Goal: Task Accomplishment & Management: Manage account settings

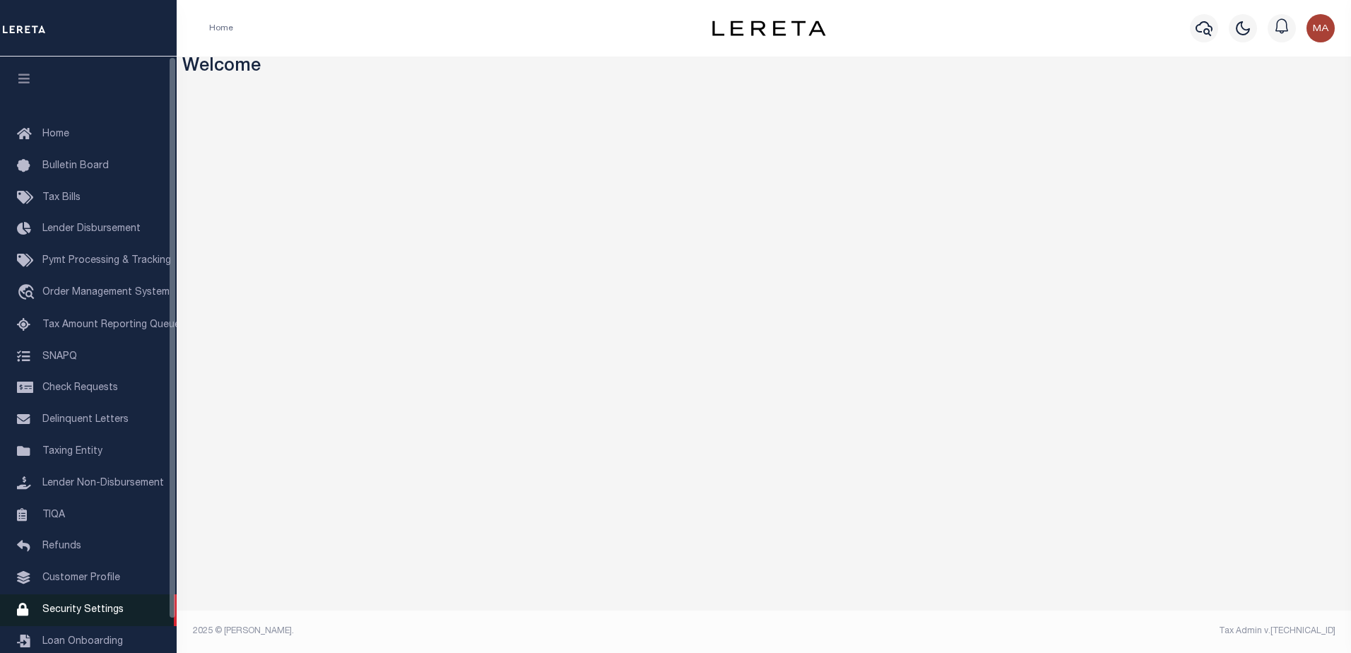
click at [67, 615] on span "Security Settings" at bounding box center [82, 610] width 81 height 10
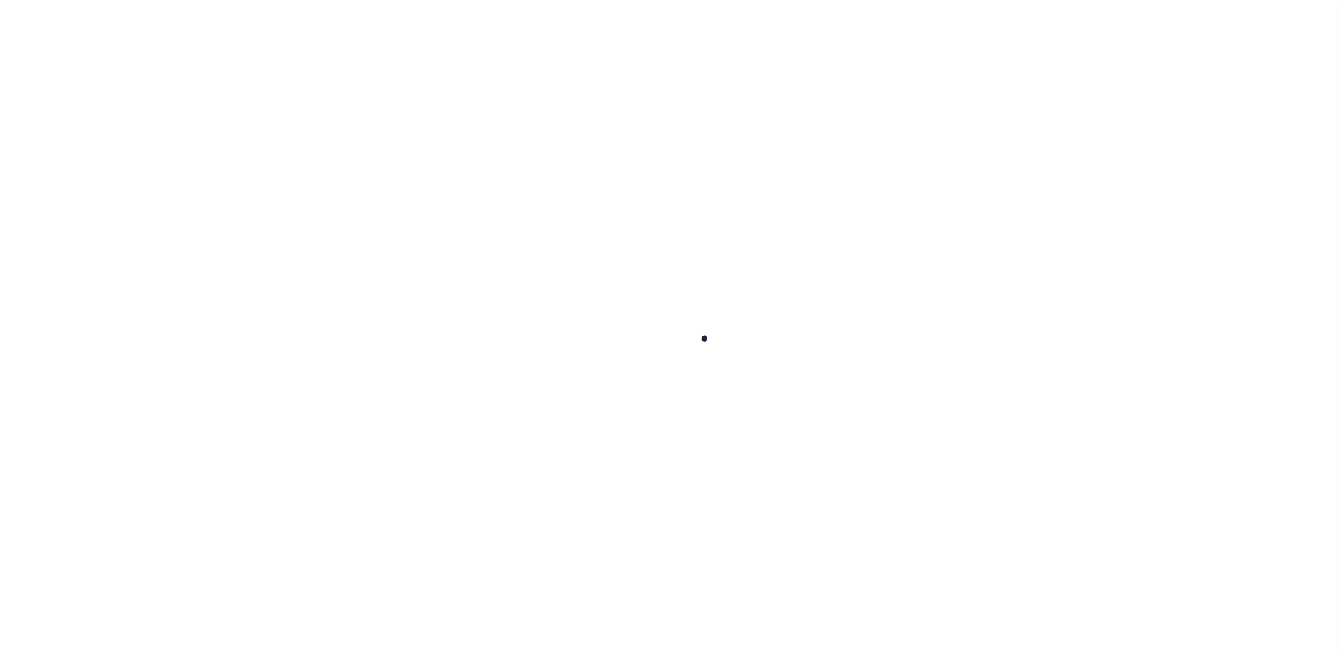
select select "100"
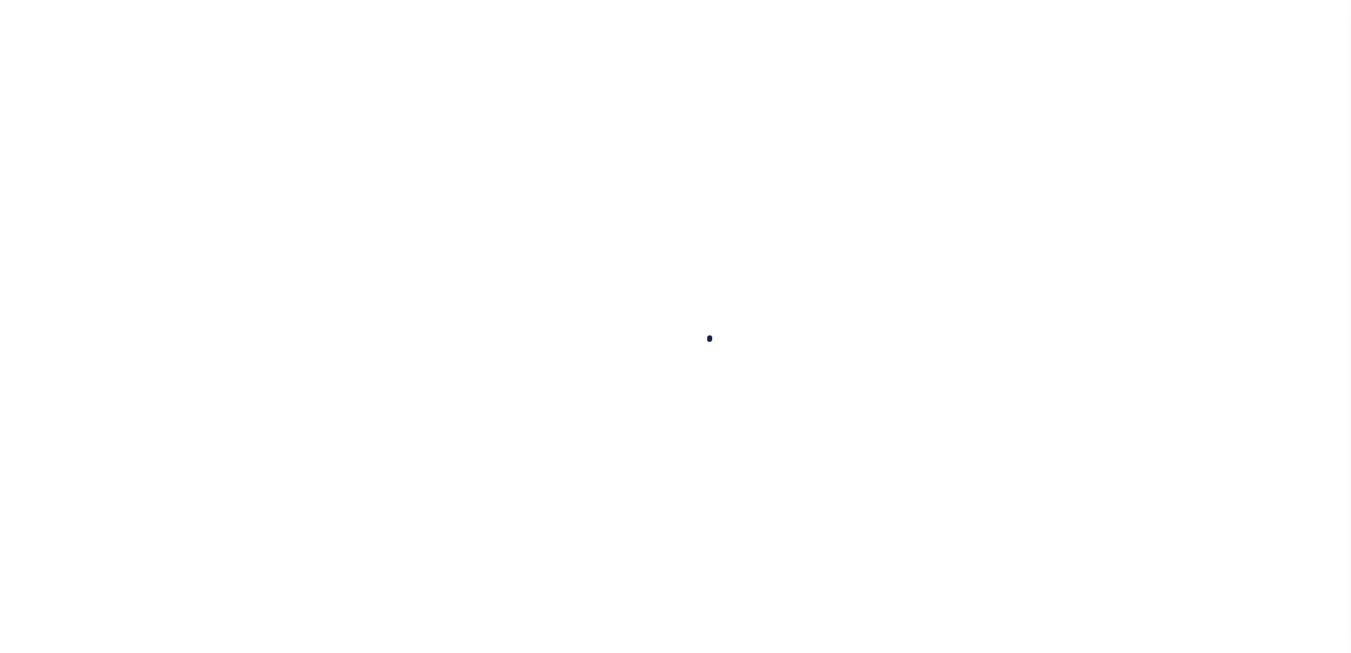
select select "100"
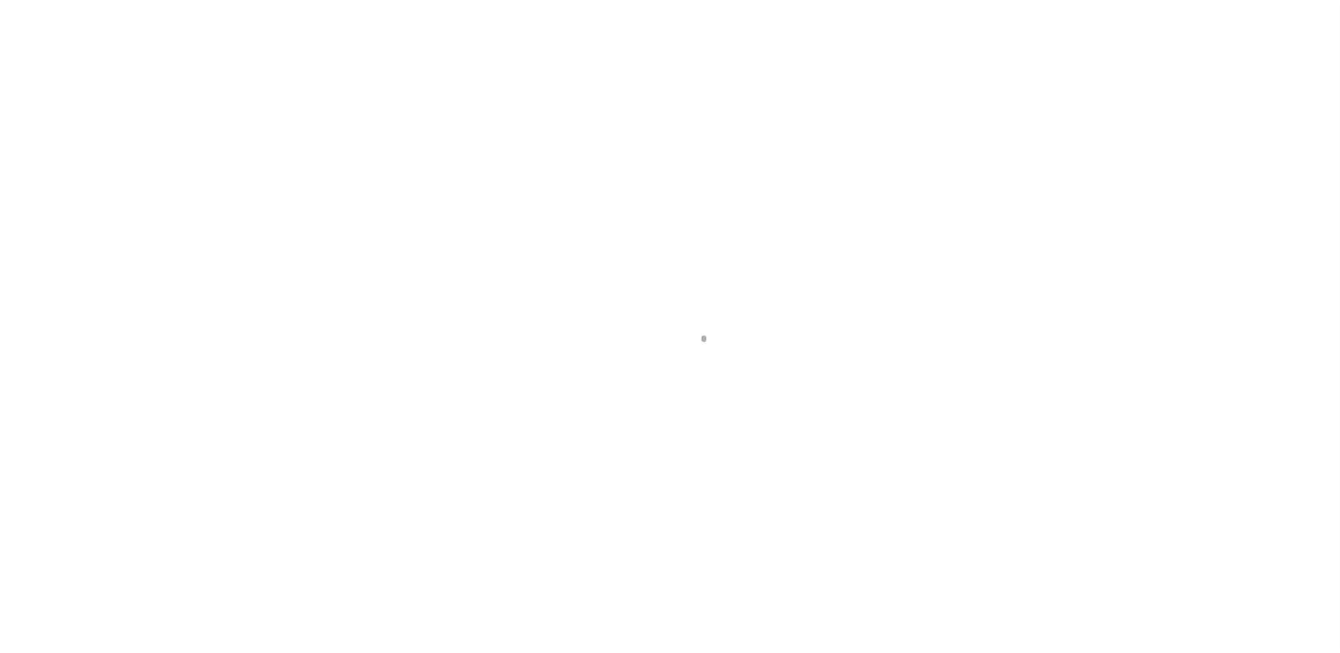
scroll to position [35, 0]
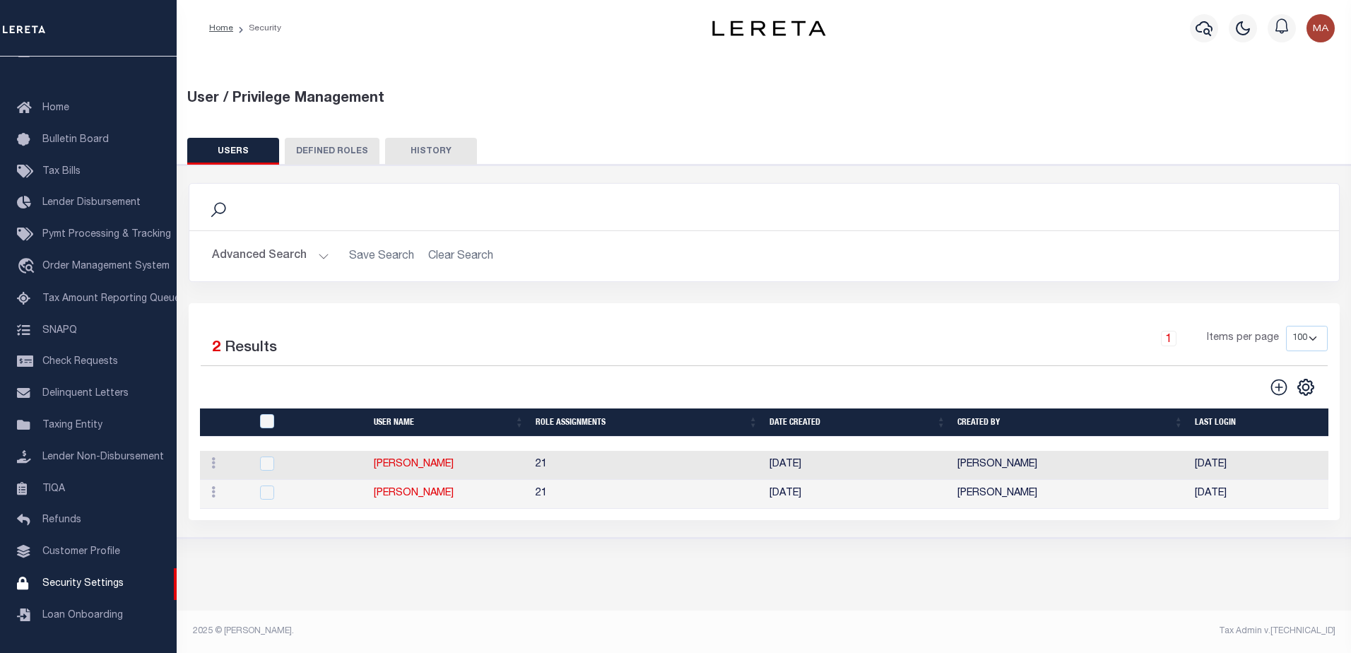
click at [267, 258] on button "Advanced Search" at bounding box center [270, 256] width 117 height 28
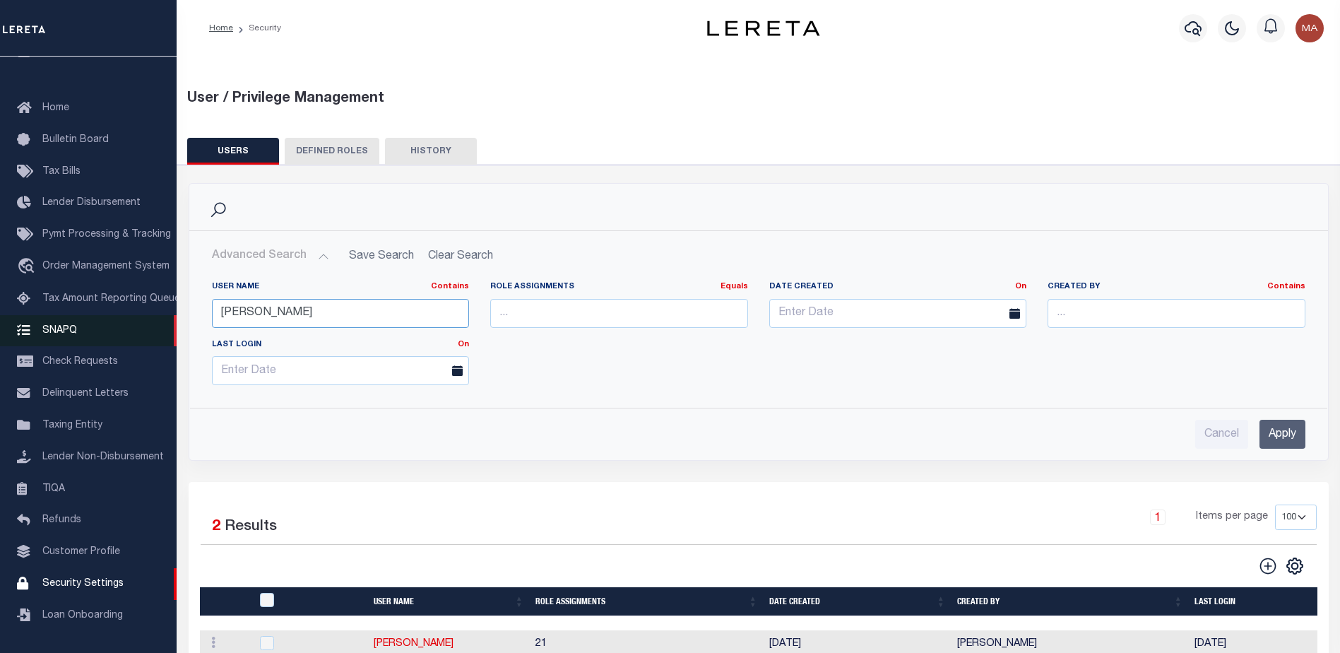
drag, startPoint x: 370, startPoint y: 313, endPoint x: 169, endPoint y: 309, distance: 200.7
click at [169, 309] on div "Home Security" at bounding box center [670, 380] width 1340 height 761
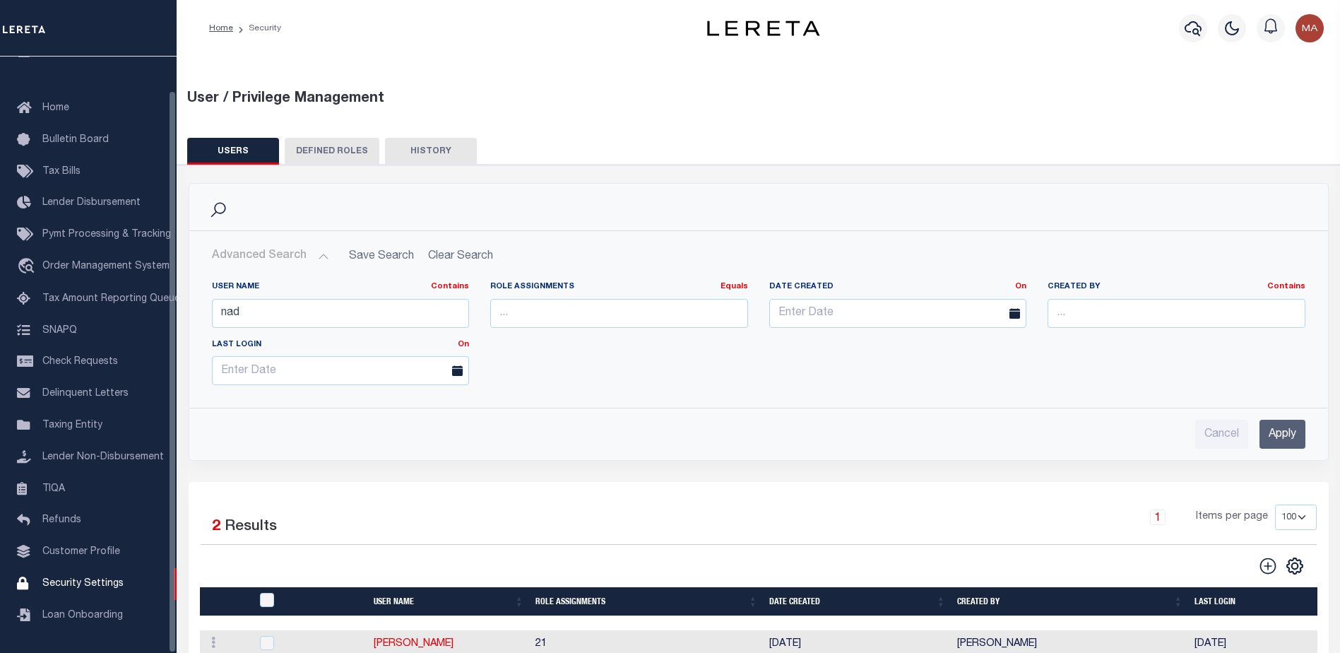
click at [1287, 432] on input "Apply" at bounding box center [1283, 434] width 46 height 29
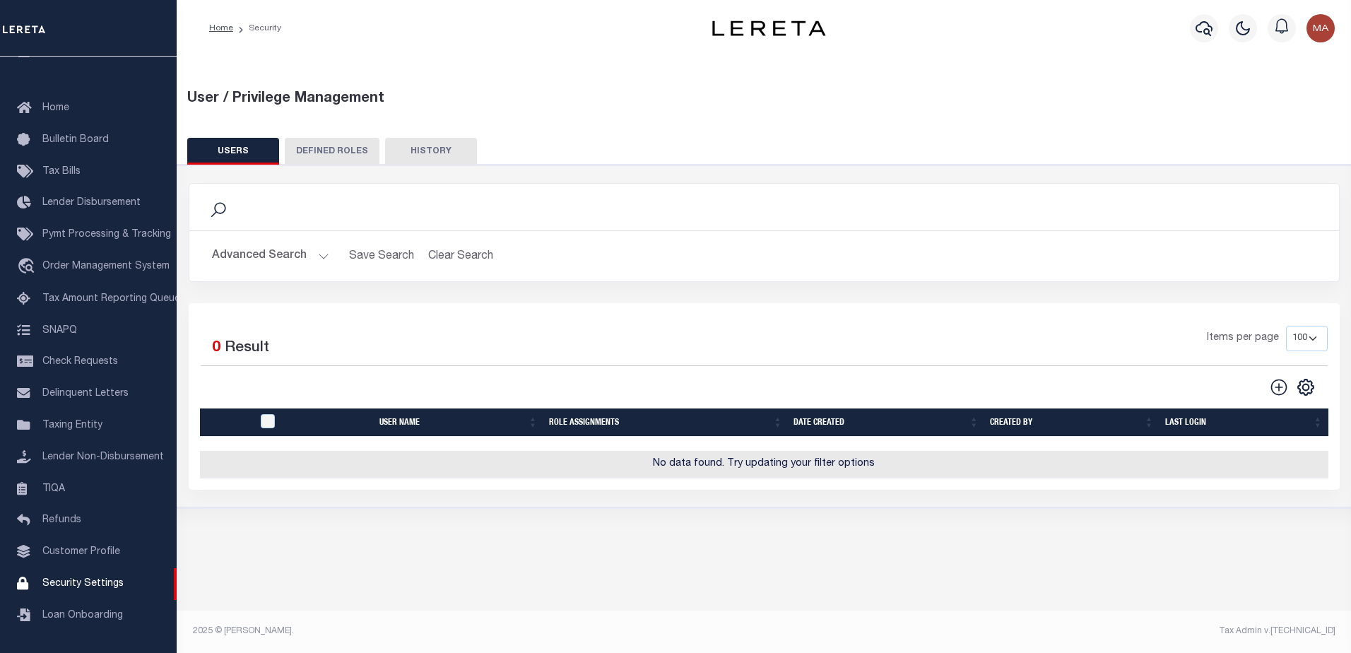
click at [291, 269] on button "Advanced Search" at bounding box center [270, 256] width 117 height 28
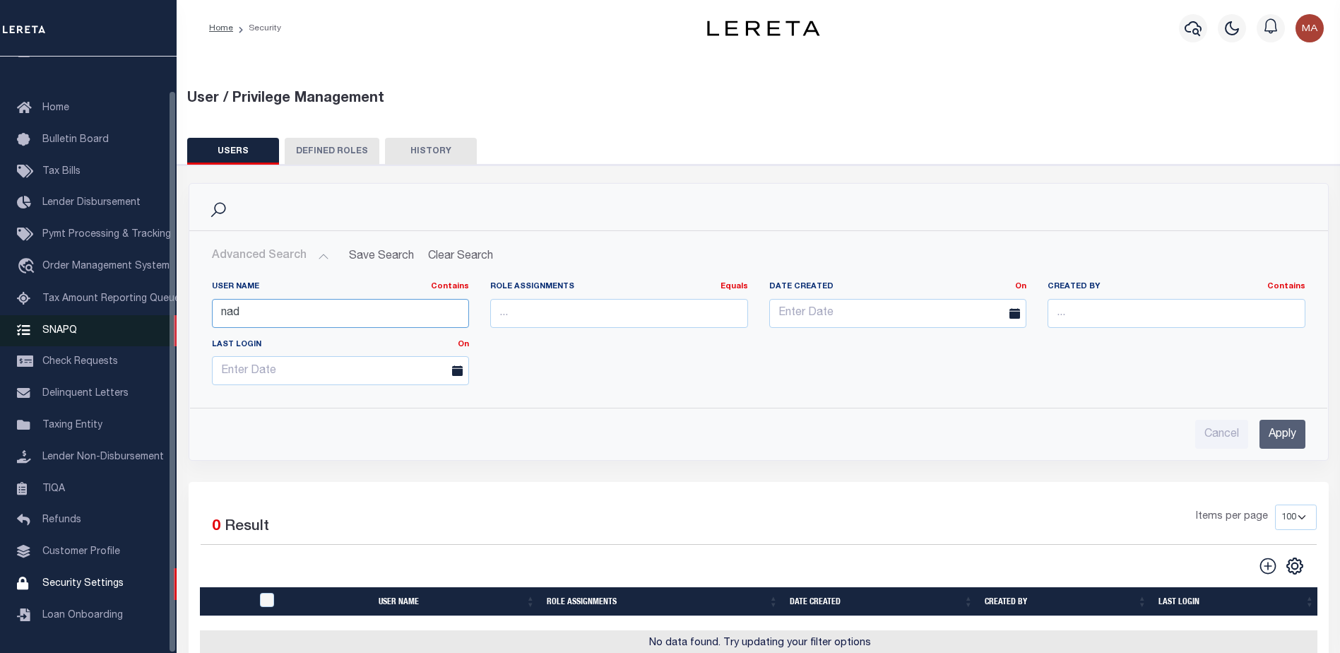
drag, startPoint x: 299, startPoint y: 303, endPoint x: 136, endPoint y: 309, distance: 162.6
click at [136, 309] on div "Home Security" at bounding box center [670, 365] width 1340 height 730
type input "zay"
click at [1278, 426] on input "Apply" at bounding box center [1283, 434] width 46 height 29
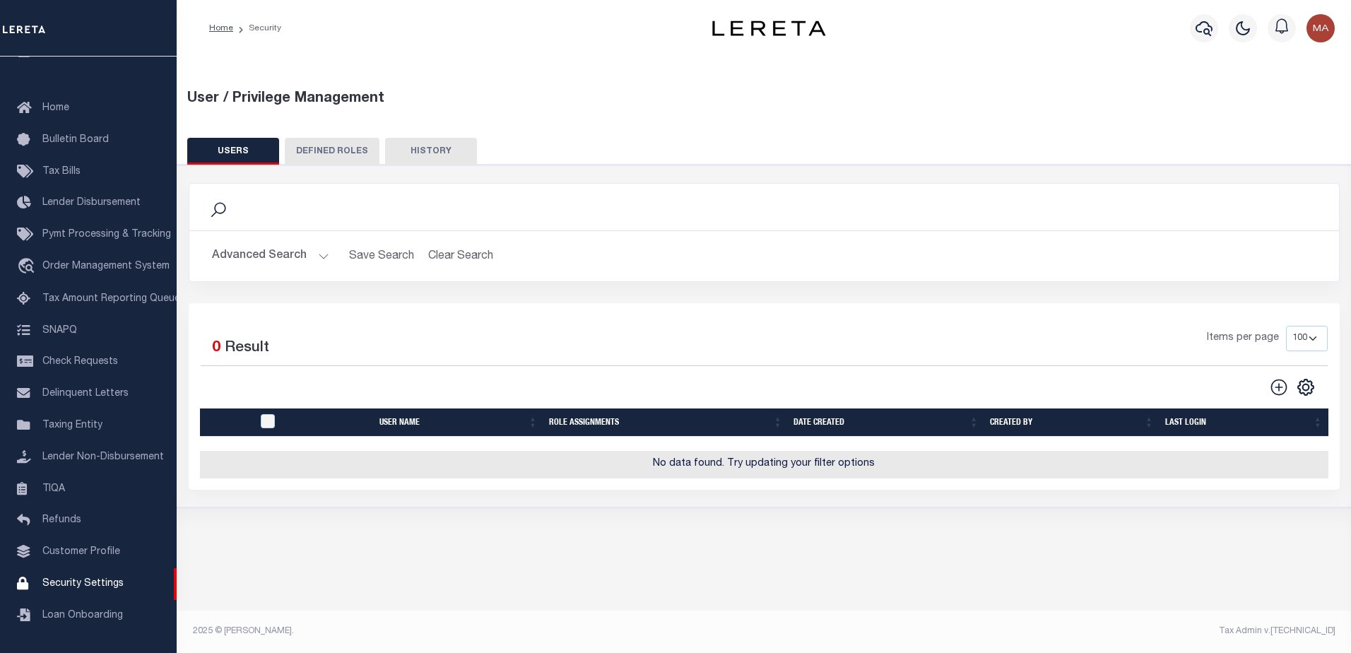
click at [274, 249] on button "Advanced Search" at bounding box center [270, 256] width 117 height 28
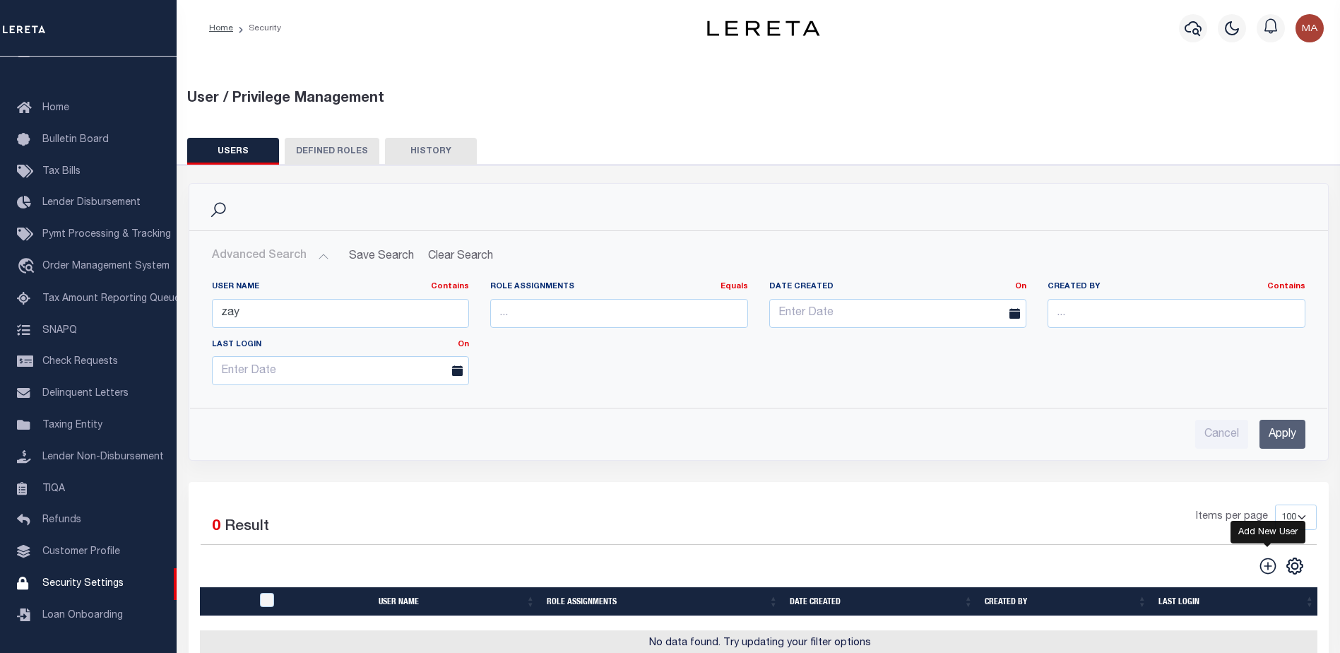
click at [1271, 567] on icon "" at bounding box center [1268, 566] width 18 height 18
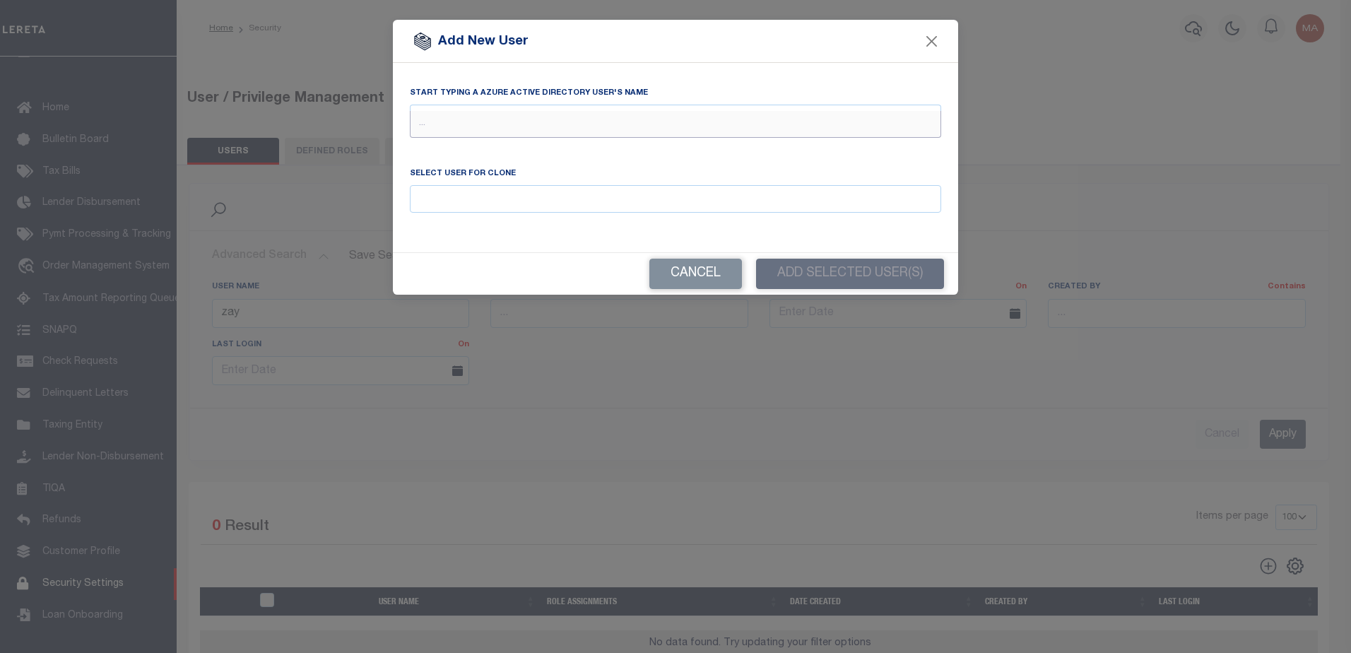
click at [519, 119] on input "text" at bounding box center [675, 124] width 531 height 27
type input "zay"
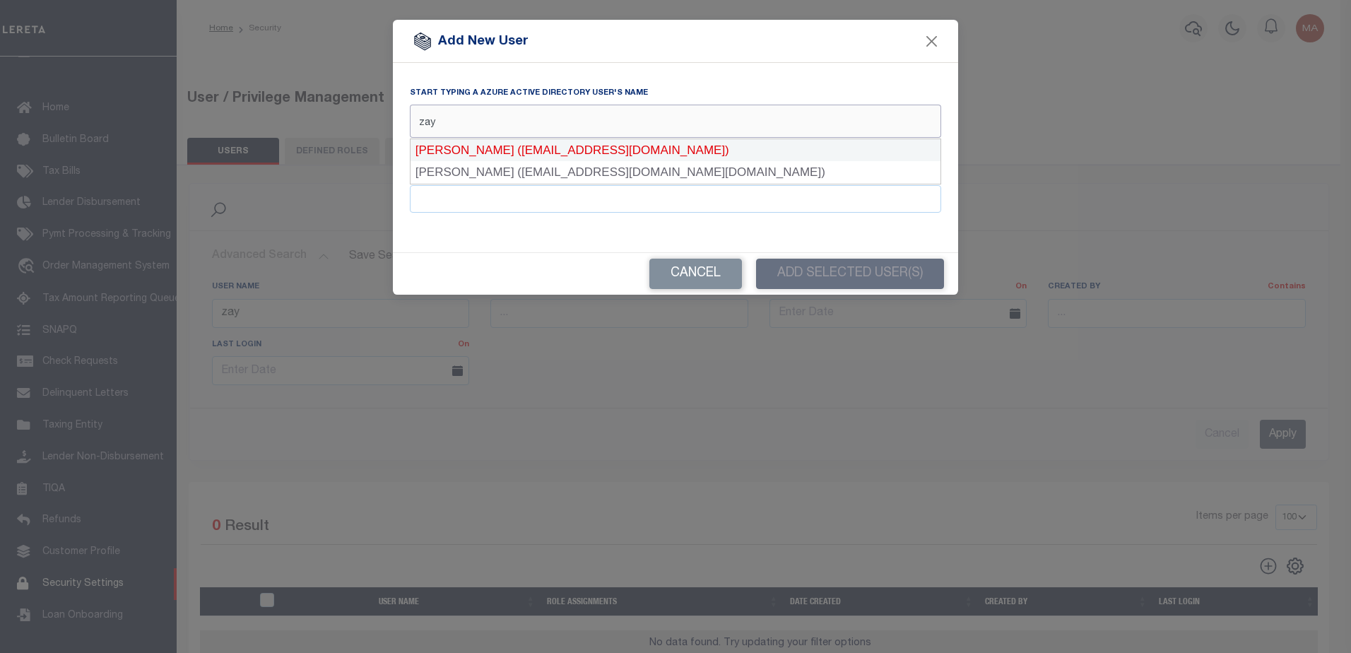
click at [521, 151] on div "Zayid, Nader (NZayid@lereta.net)" at bounding box center [676, 150] width 530 height 23
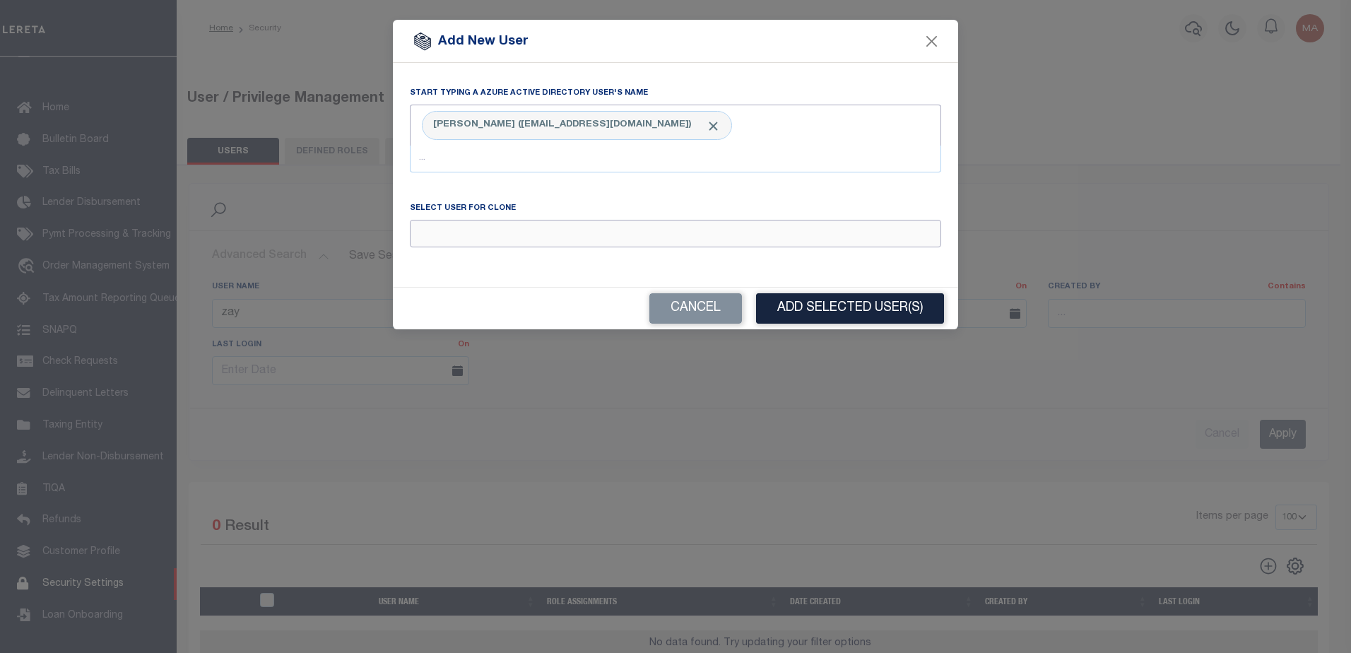
click at [501, 242] on input "Email" at bounding box center [675, 234] width 531 height 28
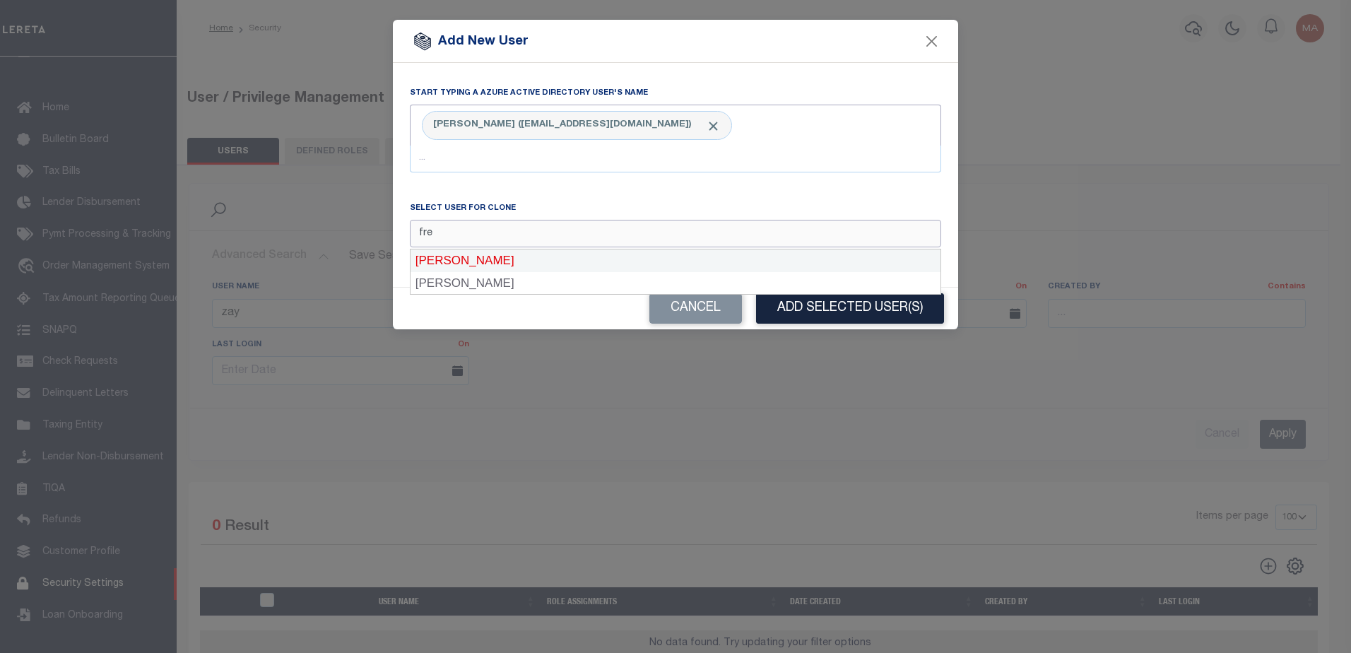
click at [502, 258] on div "Freddy Rodriguez" at bounding box center [676, 260] width 530 height 23
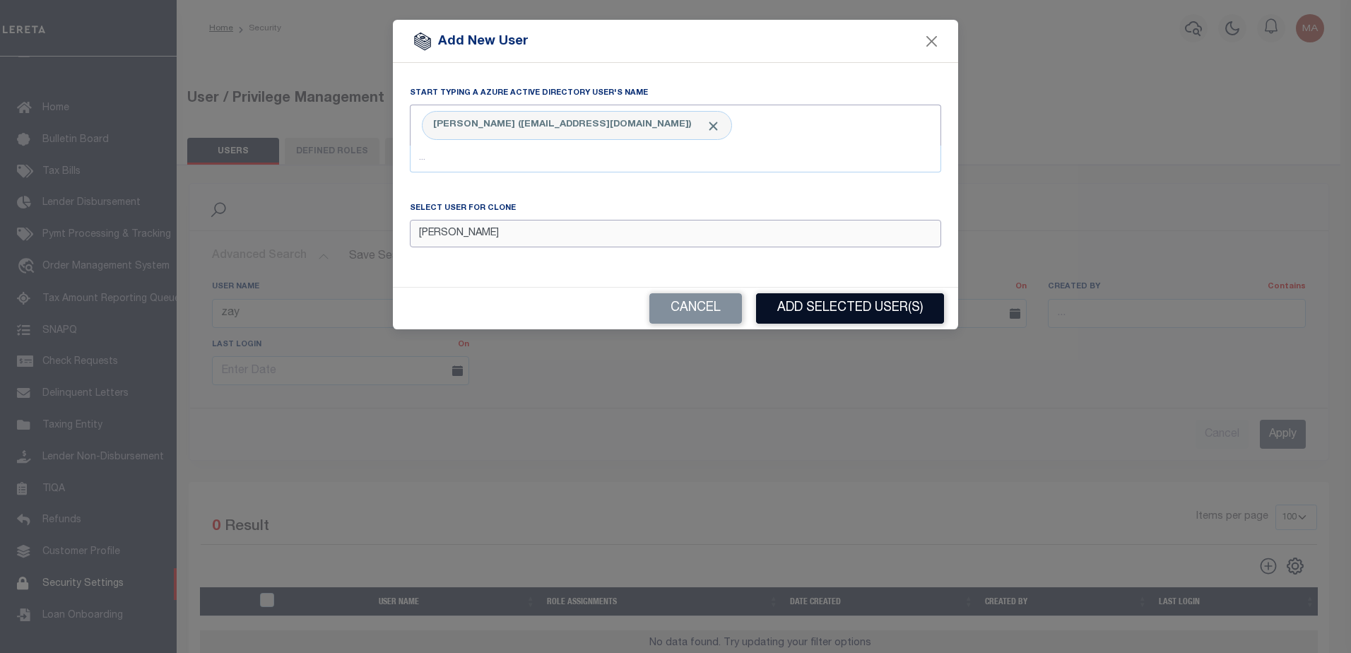
type input "Freddy Rodriguez"
click at [844, 308] on button "Add Selected User(s)" at bounding box center [850, 308] width 188 height 30
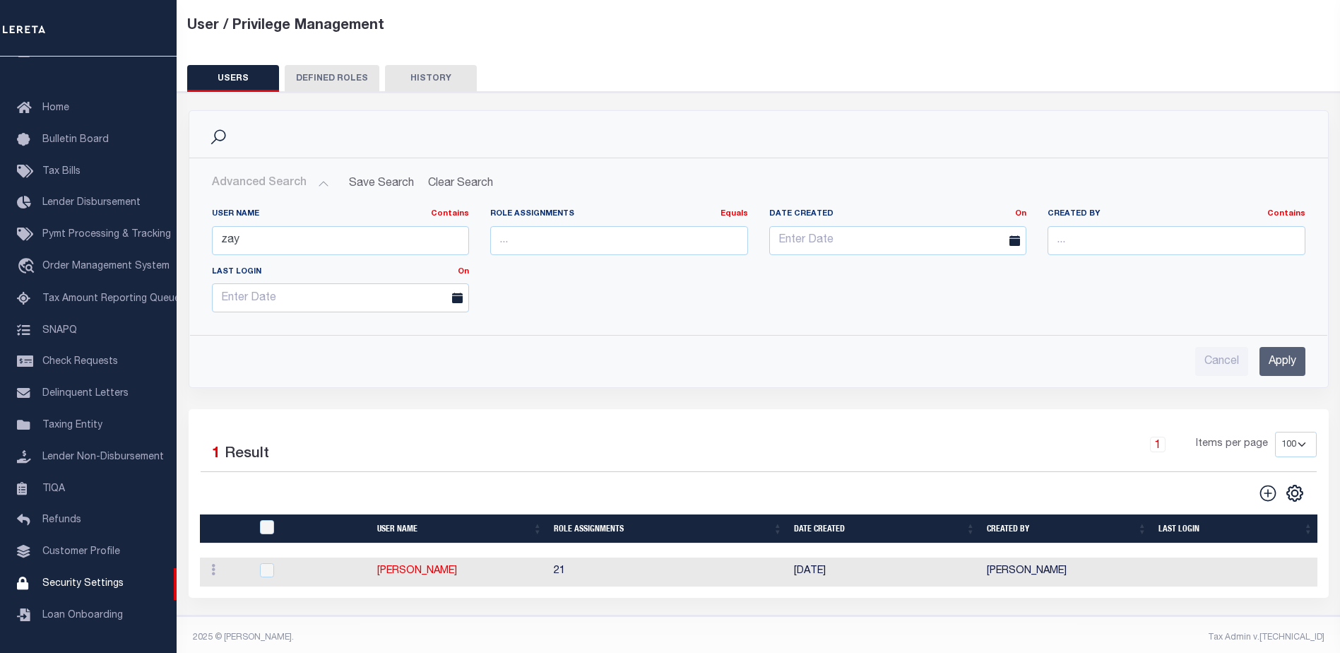
scroll to position [90, 0]
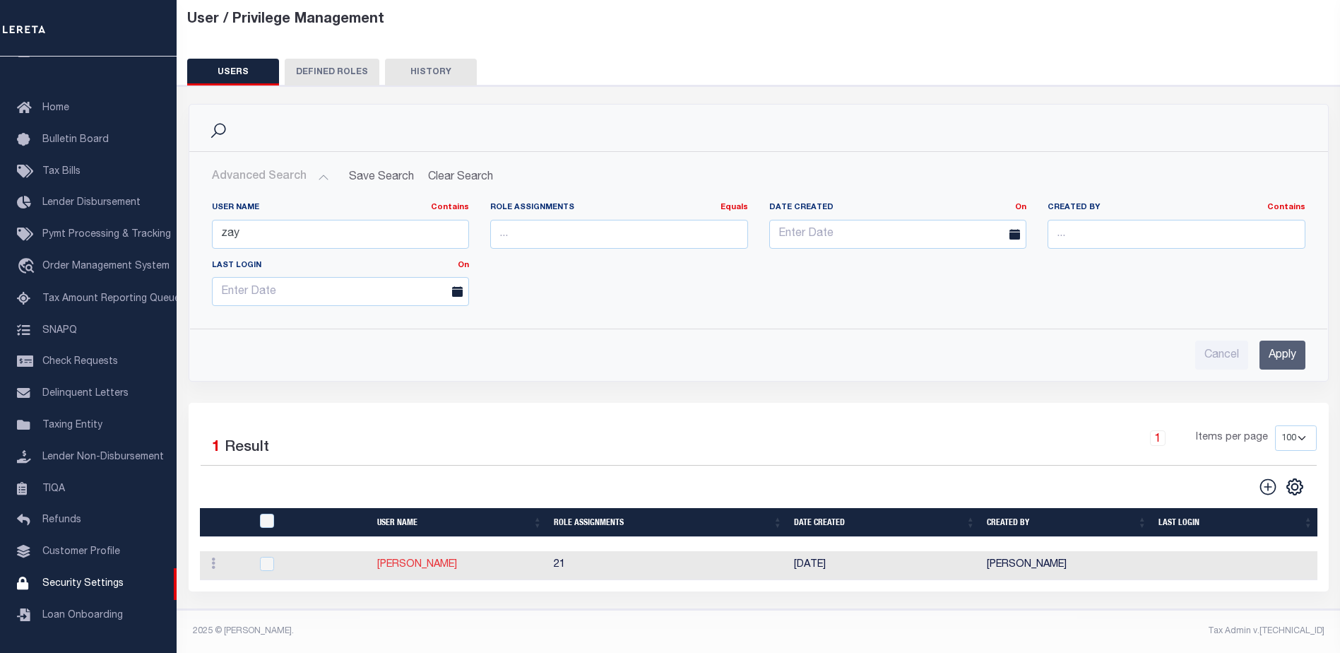
click at [399, 560] on link "Zayid Nader" at bounding box center [417, 565] width 80 height 10
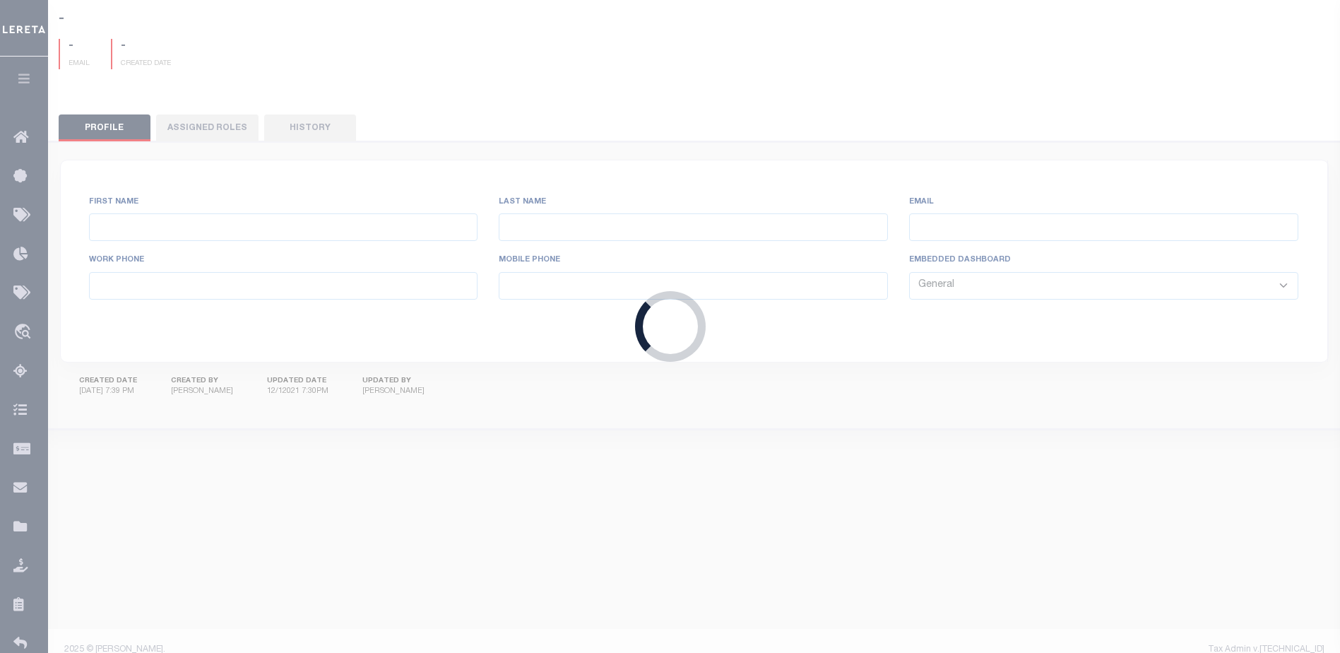
type input "Zayid"
type input "Nader"
type input "NZayid@lereta.net"
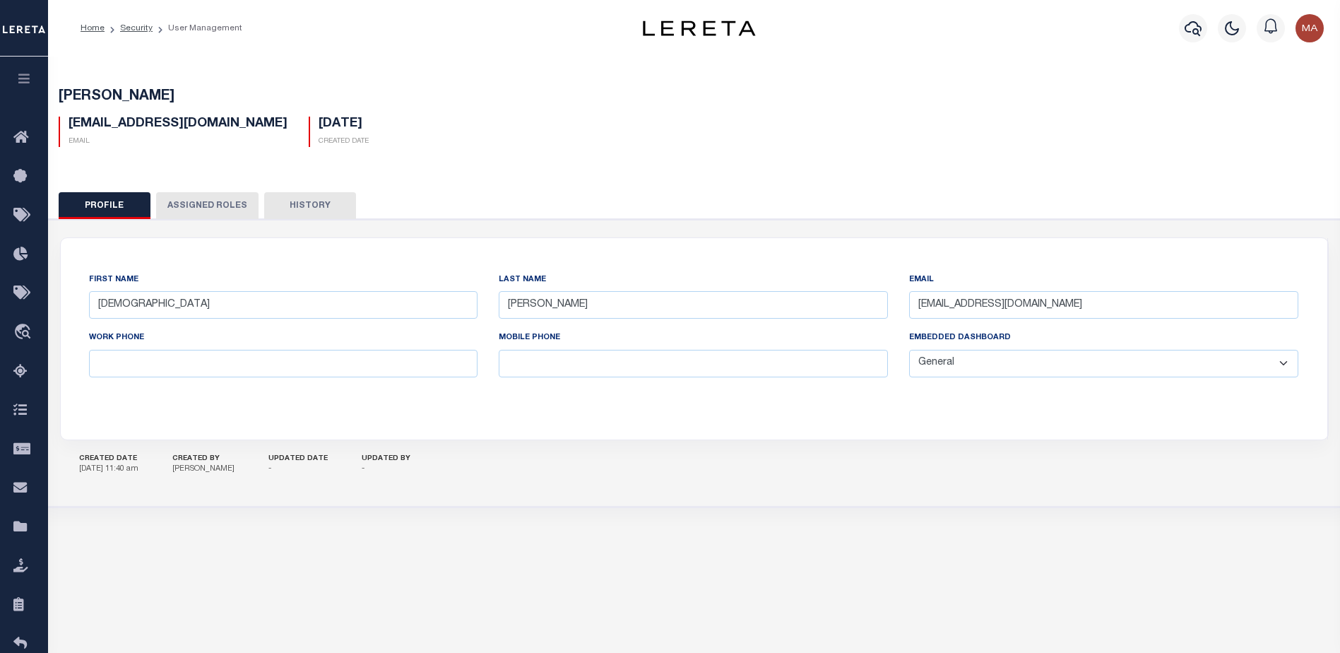
click at [220, 203] on button "Assigned Roles" at bounding box center [207, 205] width 102 height 27
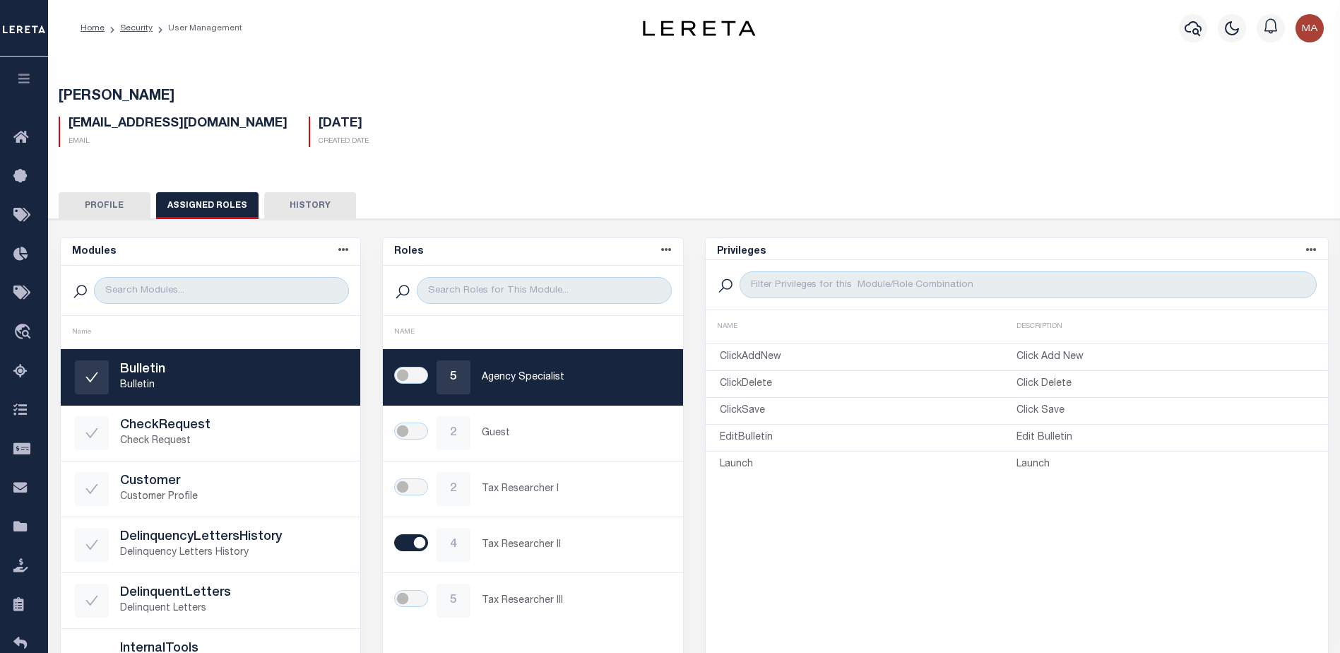
click at [105, 210] on button "Profile" at bounding box center [105, 205] width 92 height 27
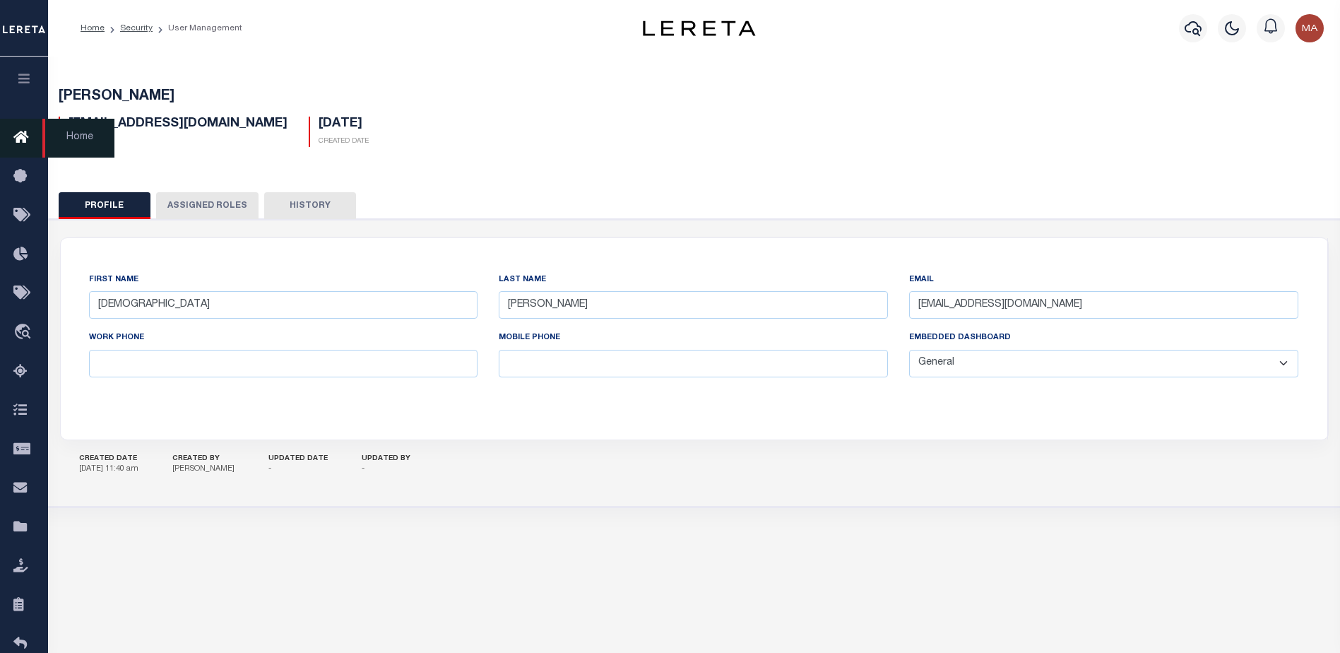
click at [15, 133] on icon at bounding box center [24, 138] width 23 height 18
